Goal: Navigation & Orientation: Find specific page/section

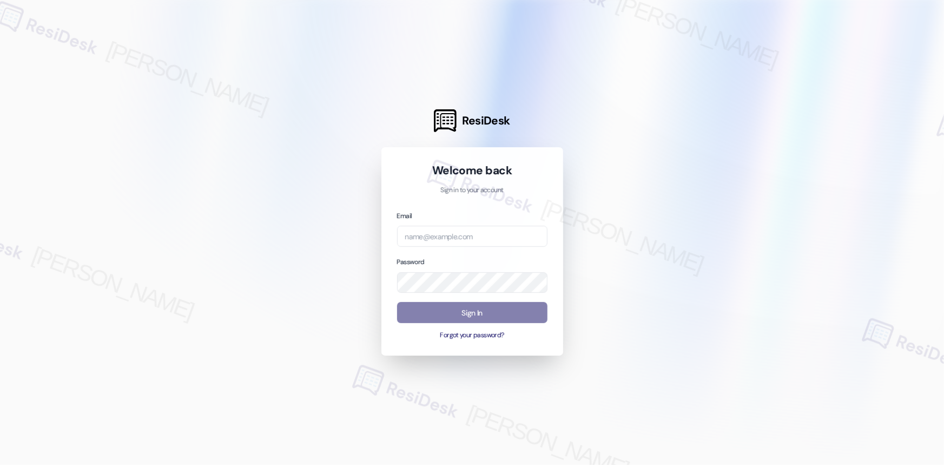
type input "automated-surveys-balfour_beatty_communities-[PERSON_NAME].acueza@balfour_beatt…"
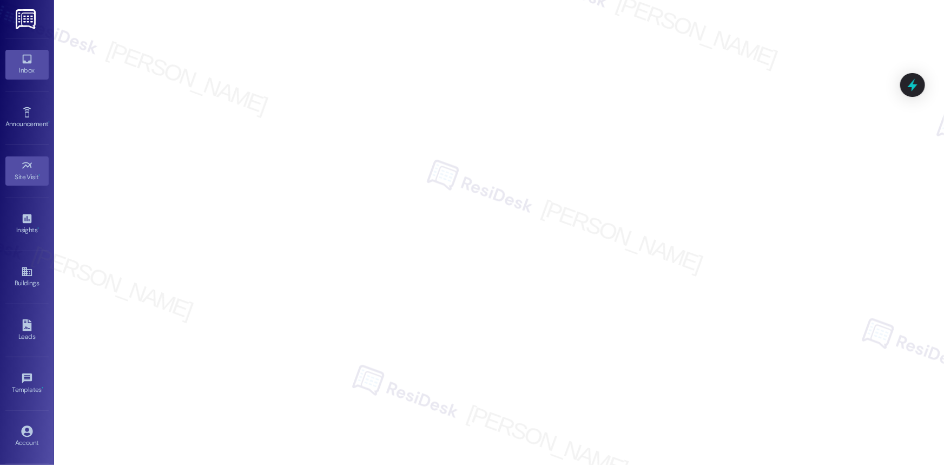
click at [27, 64] on icon at bounding box center [27, 59] width 12 height 12
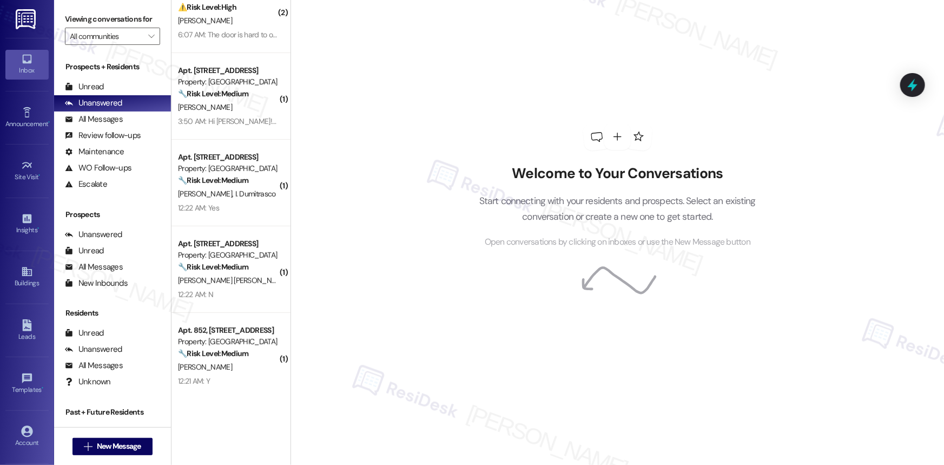
scroll to position [131, 0]
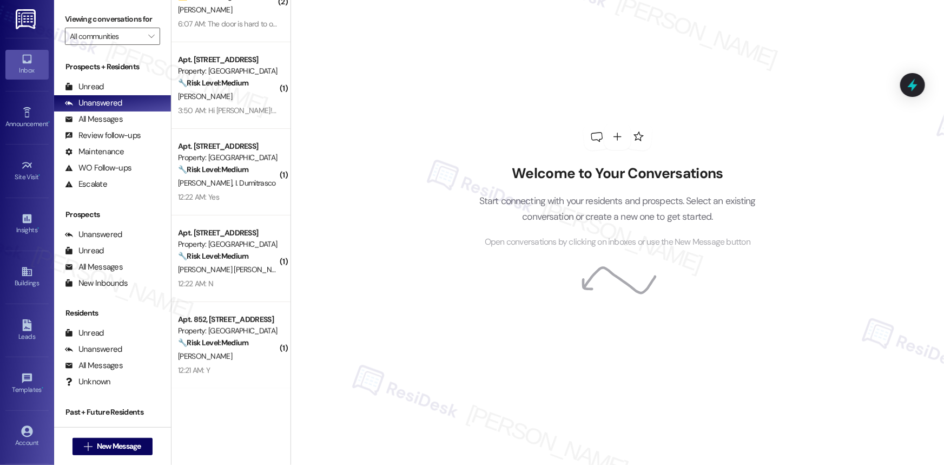
click at [382, 303] on div "Welcome to Your Conversations Start connecting with your residents and prospect…" at bounding box center [616, 232] width 653 height 465
click at [384, 364] on div "Welcome to Your Conversations Start connecting with your residents and prospect…" at bounding box center [616, 232] width 653 height 465
click at [421, 175] on div "Welcome to Your Conversations Start connecting with your residents and prospect…" at bounding box center [616, 232] width 653 height 465
click at [395, 178] on div "Welcome to Your Conversations Start connecting with your residents and prospect…" at bounding box center [616, 232] width 653 height 465
